Goal: Task Accomplishment & Management: Manage account settings

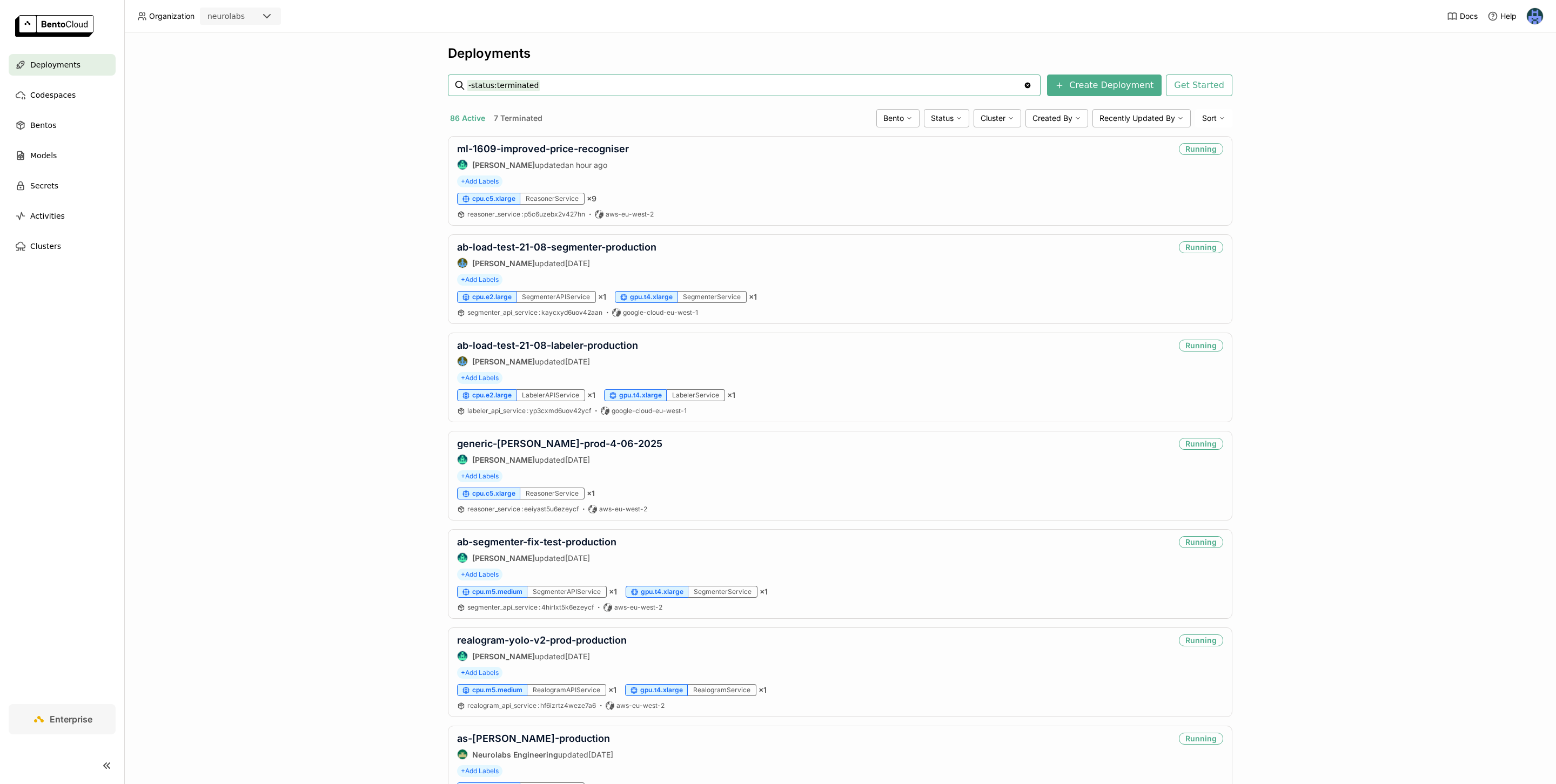
click at [1396, 279] on div "Deployments -status:terminated -status:terminated Clear value Create Deployment…" at bounding box center [840, 408] width 1432 height 752
click at [826, 187] on div "+ Add Labels" at bounding box center [840, 181] width 767 height 12
click at [634, 150] on div "ml-1609-improved-price-recogniser [PERSON_NAME] updated an hour ago Running" at bounding box center [840, 157] width 767 height 27
click at [616, 148] on link "ml-1609-improved-price-recogniser" at bounding box center [543, 148] width 172 height 11
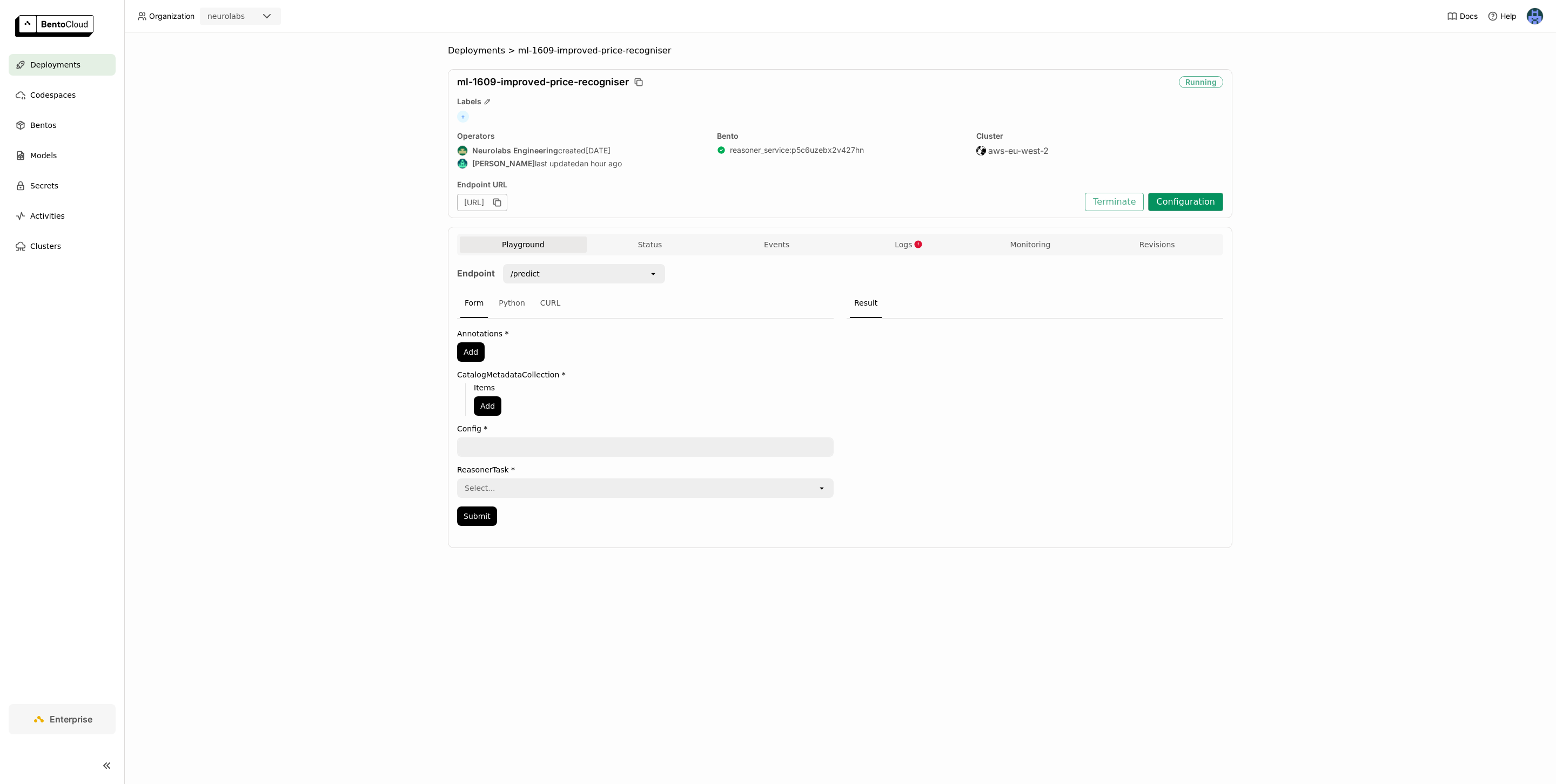
click at [1210, 202] on button "Configuration" at bounding box center [1186, 202] width 75 height 19
